Goal: Information Seeking & Learning: Learn about a topic

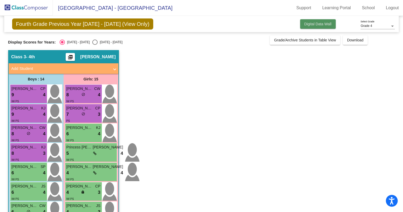
click at [319, 24] on span "Digital Data Wall" at bounding box center [318, 24] width 27 height 4
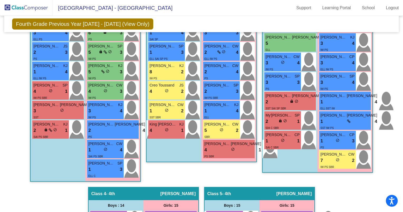
scroll to position [310, 0]
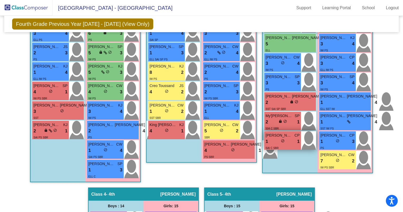
drag, startPoint x: 264, startPoint y: 137, endPoint x: 266, endPoint y: 145, distance: 8.1
drag, startPoint x: 266, startPoint y: 145, endPoint x: 292, endPoint y: 155, distance: 27.3
click at [292, 155] on div "Boys : 14 [PERSON_NAME] CP 9 lock do_not_disturb_alt 4 IW PS [PERSON_NAME] KJ 9…" at bounding box center [290, 20] width 55 height 306
click at [286, 145] on div "SAI C SBR" at bounding box center [283, 148] width 34 height 6
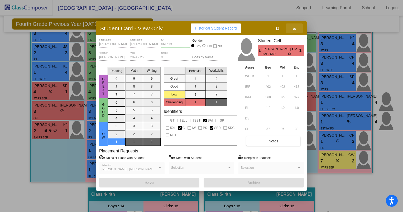
click at [296, 30] on button "button" at bounding box center [294, 28] width 17 height 10
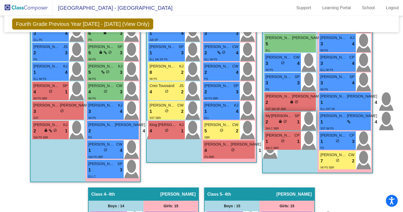
click at [283, 115] on span "My'[PERSON_NAME]" at bounding box center [279, 116] width 26 height 6
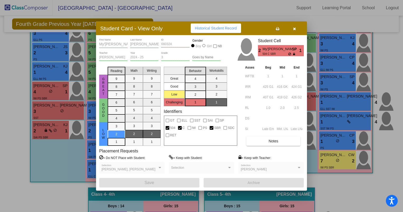
click at [295, 29] on icon "button" at bounding box center [294, 29] width 3 height 4
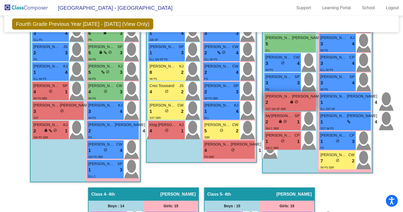
click at [284, 94] on span "[PERSON_NAME]" at bounding box center [279, 97] width 26 height 6
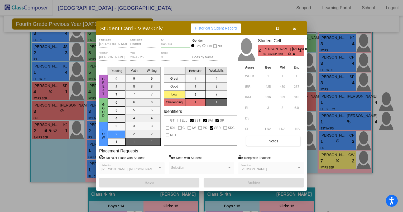
click at [297, 30] on button "button" at bounding box center [294, 28] width 17 height 10
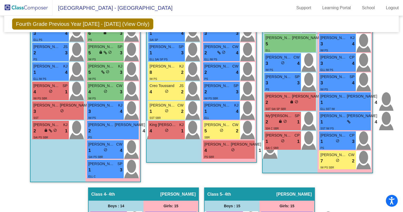
click at [339, 171] on div "Girls: 15 [PERSON_NAME] CW 8 lock do_not_disturb_alt 4 IW PS Briella [PERSON_NA…" at bounding box center [345, 20] width 55 height 306
click at [338, 156] on span "[PERSON_NAME]" at bounding box center [334, 155] width 26 height 6
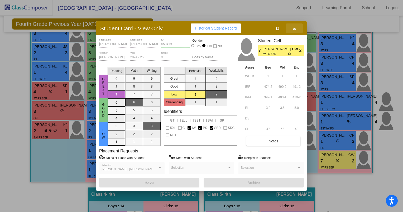
click at [294, 24] on button "button" at bounding box center [294, 28] width 17 height 10
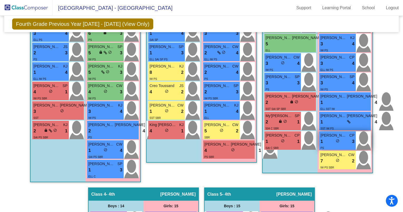
click at [339, 137] on span "[PERSON_NAME]" at bounding box center [334, 136] width 26 height 6
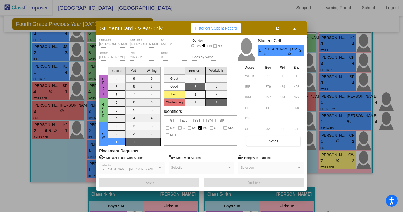
click at [294, 26] on span "button" at bounding box center [294, 28] width 3 height 4
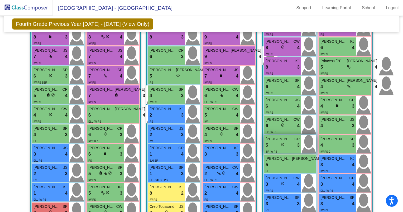
scroll to position [182, 0]
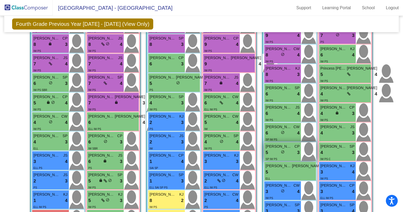
click at [286, 149] on div "5 lock do_not_disturb_alt 3" at bounding box center [283, 152] width 34 height 7
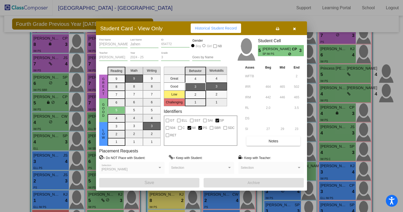
click at [297, 27] on button "button" at bounding box center [294, 28] width 17 height 10
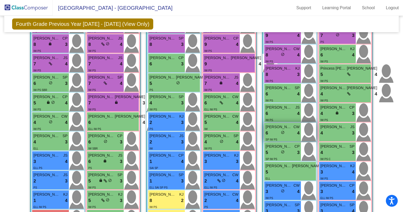
click at [286, 131] on div "6 lock do_not_disturb_alt 4" at bounding box center [283, 133] width 34 height 7
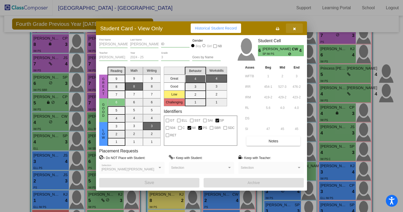
click at [295, 27] on icon "button" at bounding box center [294, 29] width 3 height 4
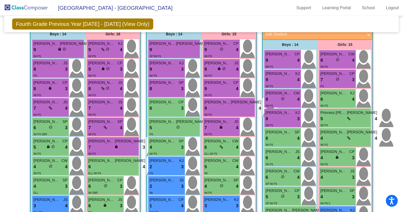
scroll to position [137, 0]
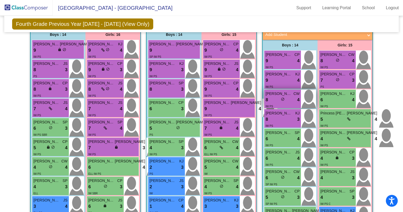
click at [281, 95] on span "[PERSON_NAME]" at bounding box center [279, 94] width 26 height 6
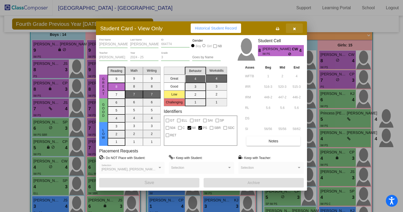
click at [294, 25] on button "button" at bounding box center [294, 28] width 17 height 10
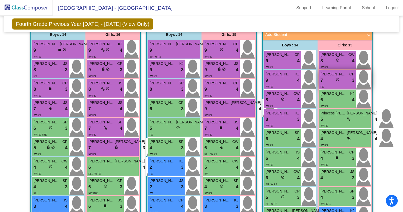
click at [340, 82] on div "7 lock do_not_disturb_alt 3" at bounding box center [338, 80] width 34 height 7
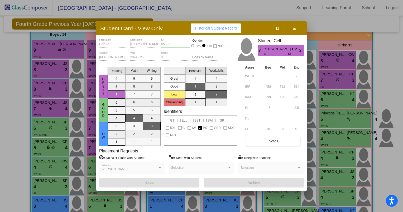
click at [295, 30] on icon "button" at bounding box center [294, 29] width 3 height 4
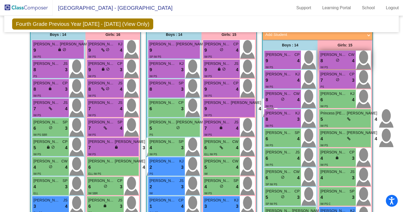
click at [336, 58] on span "do_not_disturb_alt" at bounding box center [338, 60] width 4 height 4
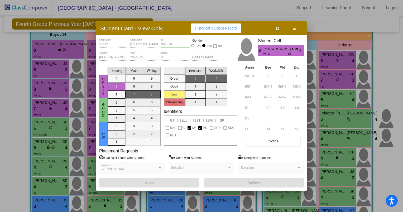
click at [293, 29] on icon "button" at bounding box center [294, 29] width 3 height 4
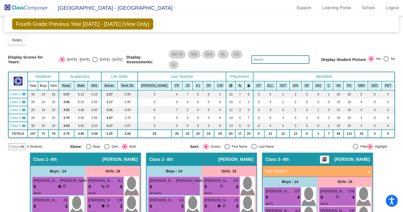
scroll to position [0, 0]
